Goal: Task Accomplishment & Management: Understand process/instructions

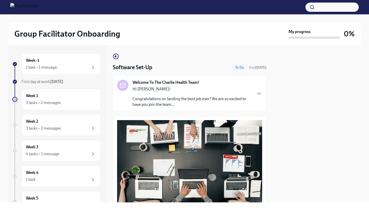
scroll to position [121, 0]
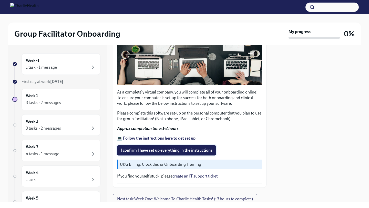
click at [173, 151] on span "I confirm I have set up everything in the instructions" at bounding box center [167, 150] width 92 height 5
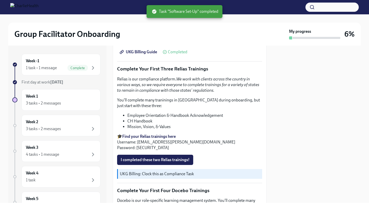
scroll to position [525, 0]
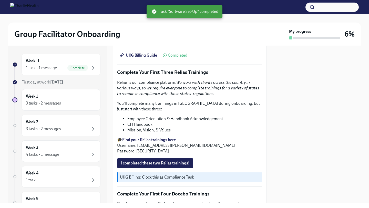
click at [157, 139] on strong "Find your Relias trainings here" at bounding box center [149, 139] width 54 height 5
drag, startPoint x: 201, startPoint y: 146, endPoint x: 138, endPoint y: 148, distance: 63.6
click at [138, 148] on p "🎓 Find your Relias trainings here Username: grey.stuewe@charliehealth.com Passw…" at bounding box center [189, 145] width 145 height 17
copy p "grey.stuewe@charliehealth.com"
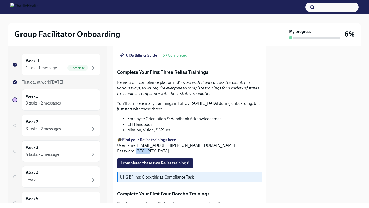
drag, startPoint x: 149, startPoint y: 151, endPoint x: 137, endPoint y: 152, distance: 12.6
click at [137, 152] on p "🎓 Find your Relias trainings here Username: grey.stuewe@charliehealth.com Passw…" at bounding box center [189, 145] width 145 height 17
copy p "ch1234"
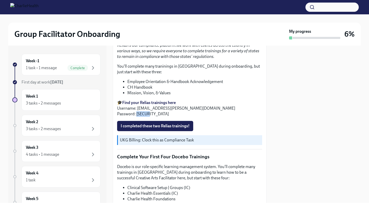
scroll to position [561, 0]
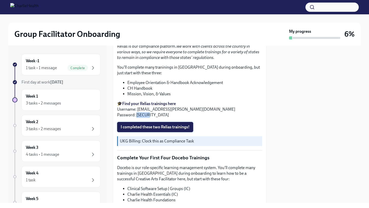
click at [160, 126] on span "I completed these two Relias trainings!" at bounding box center [155, 127] width 69 height 5
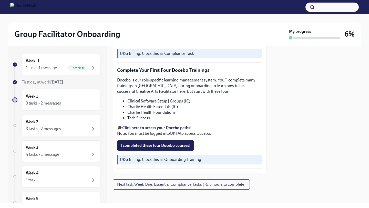
scroll to position [649, 0]
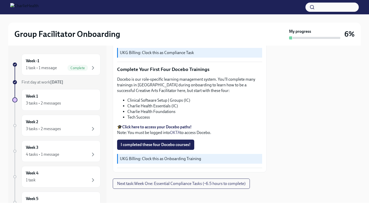
click at [178, 127] on strong "Click here to access your Docebo paths!" at bounding box center [156, 127] width 69 height 5
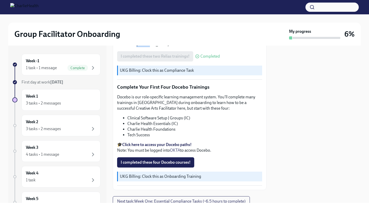
scroll to position [652, 0]
